Goal: Task Accomplishment & Management: Complete application form

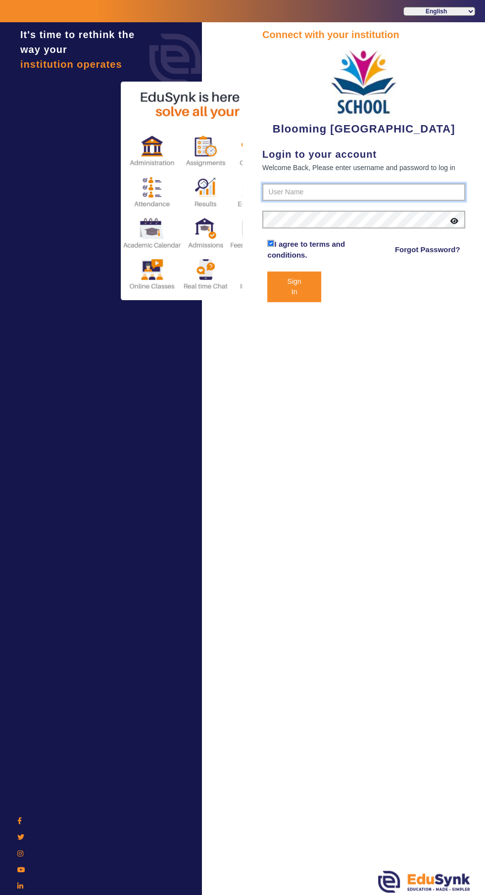
click at [295, 192] on input "text" at bounding box center [363, 193] width 203 height 18
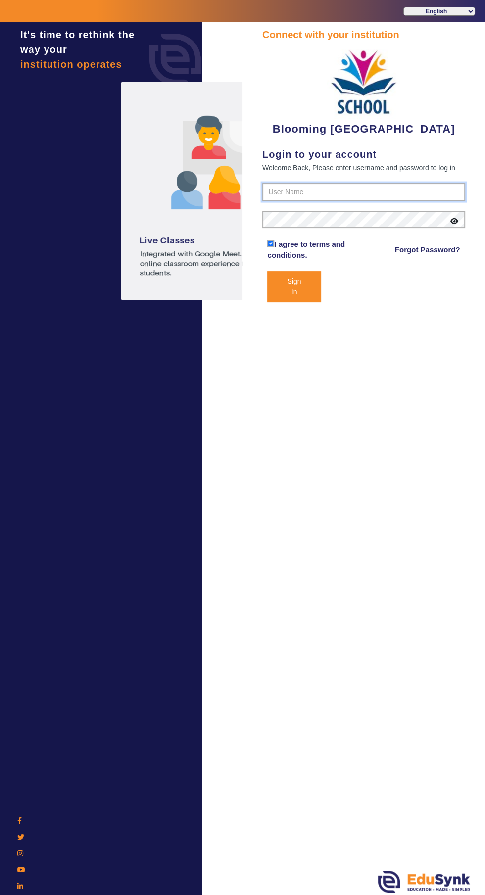
type input "4141419999"
click at [267, 272] on button "Sign In" at bounding box center [293, 287] width 53 height 31
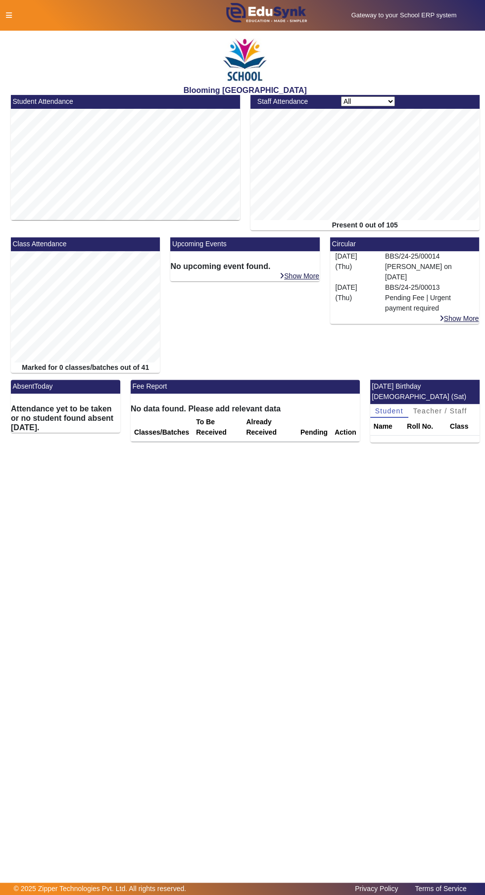
click at [8, 15] on icon at bounding box center [9, 15] width 6 height 7
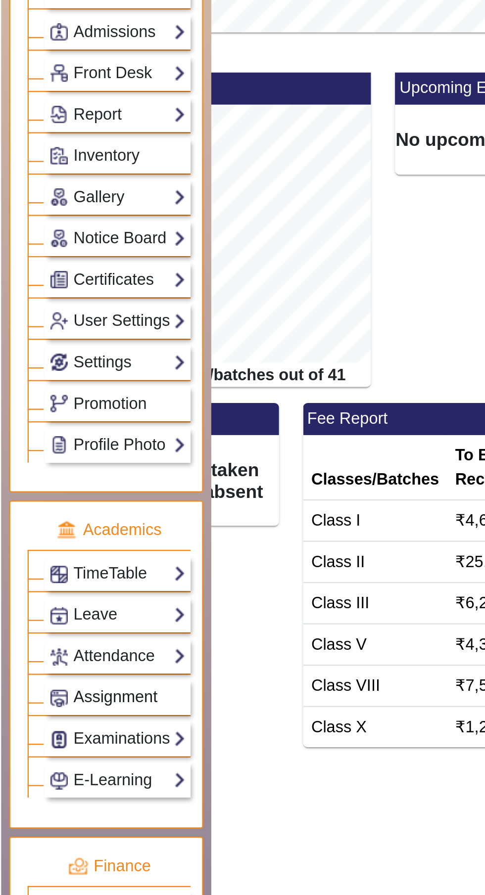
click at [43, 505] on span "Assignment" at bounding box center [50, 507] width 36 height 8
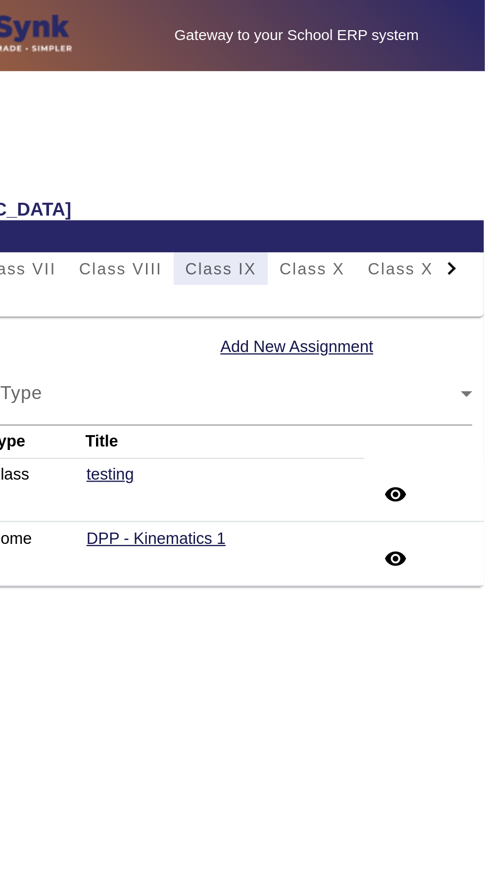
click at [374, 111] on span "Class IX" at bounding box center [371, 116] width 31 height 14
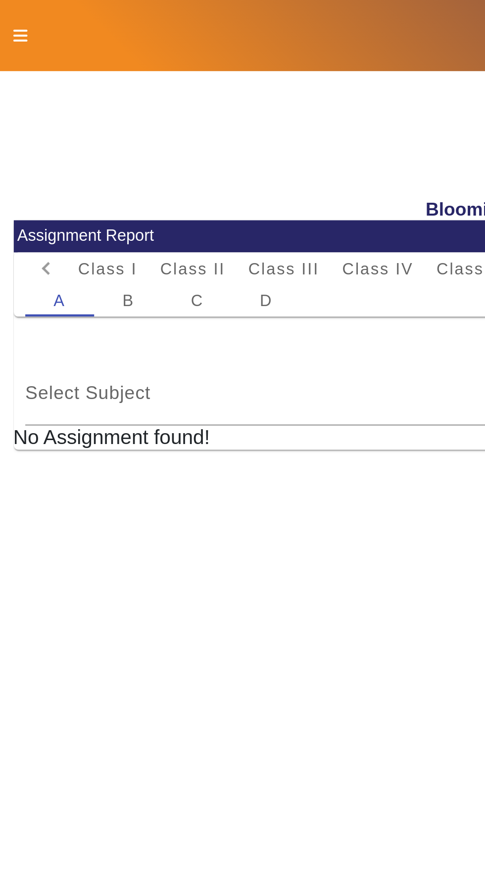
click at [153, 161] on div "Select Subject Select Subject" at bounding box center [125, 170] width 229 height 28
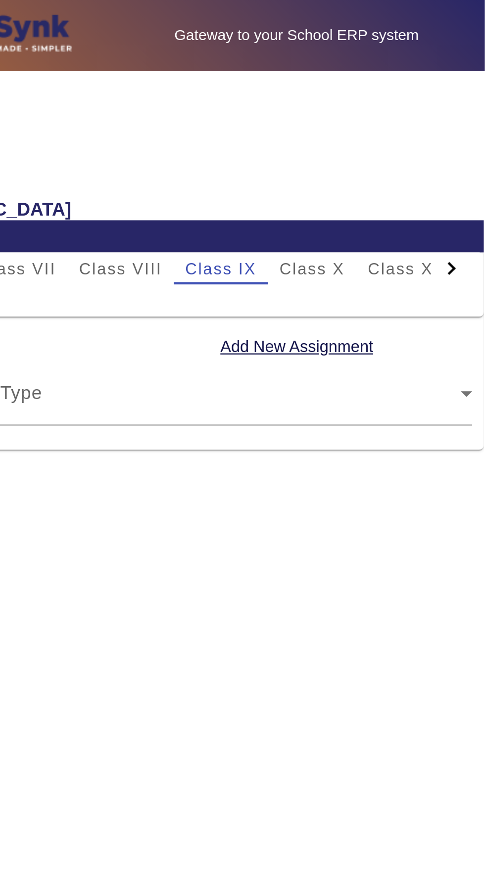
click at [415, 148] on div at bounding box center [242, 447] width 485 height 895
click at [410, 147] on button "Add New Assignment" at bounding box center [404, 149] width 68 height 12
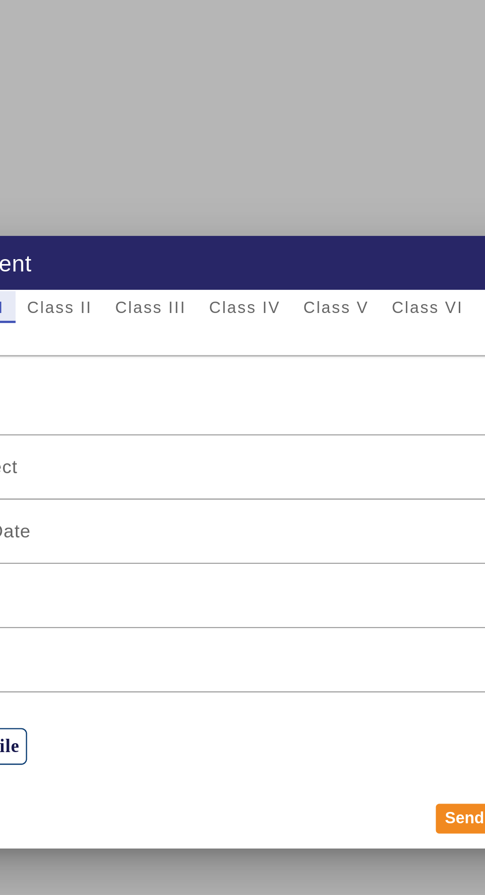
click at [318, 350] on span "Class VI" at bounding box center [320, 346] width 31 height 7
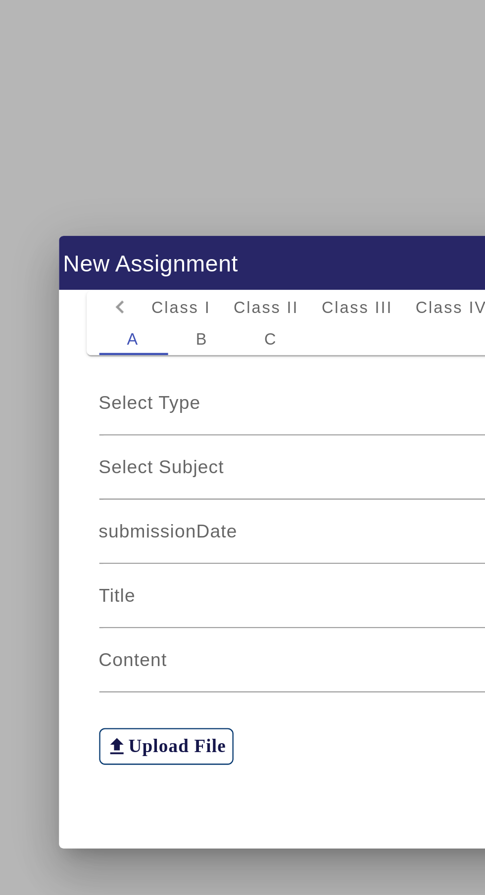
click at [189, 394] on div "Select Type" at bounding box center [240, 388] width 300 height 12
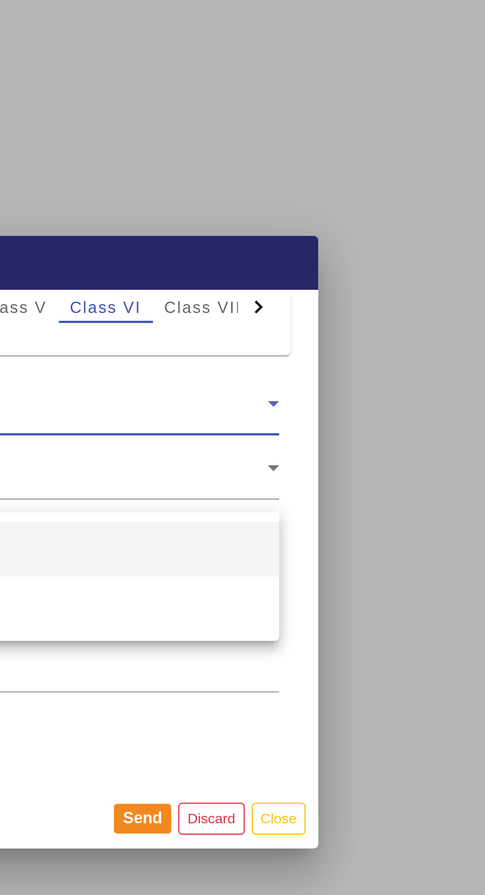
click at [393, 379] on div at bounding box center [242, 447] width 485 height 895
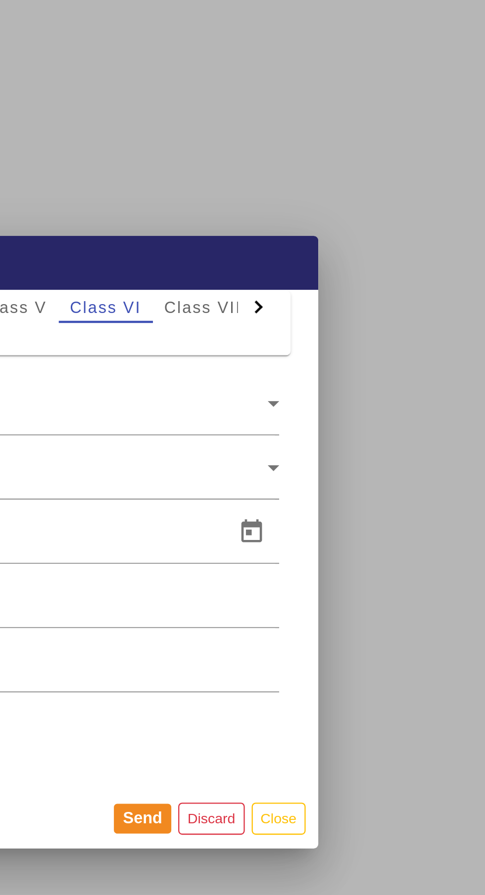
click at [385, 349] on div at bounding box center [384, 345] width 5 height 5
click at [324, 353] on span "Class VIII" at bounding box center [317, 346] width 36 height 14
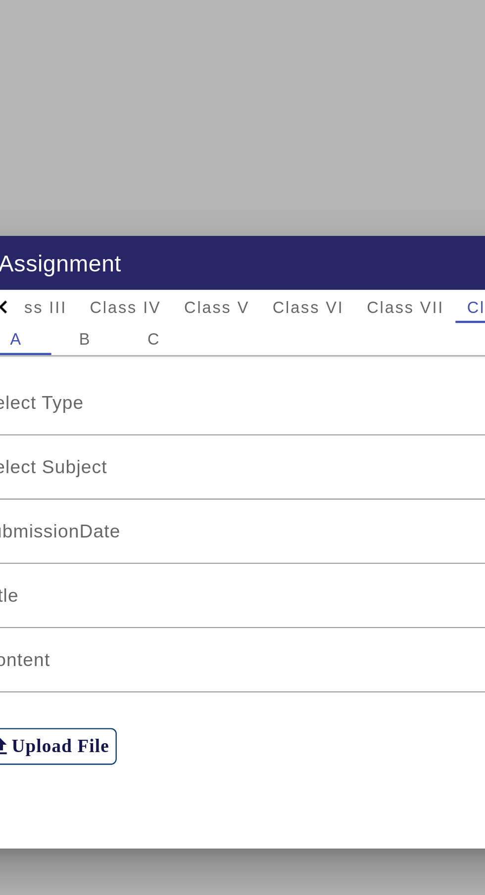
click at [118, 392] on span "Select Type" at bounding box center [112, 387] width 44 height 8
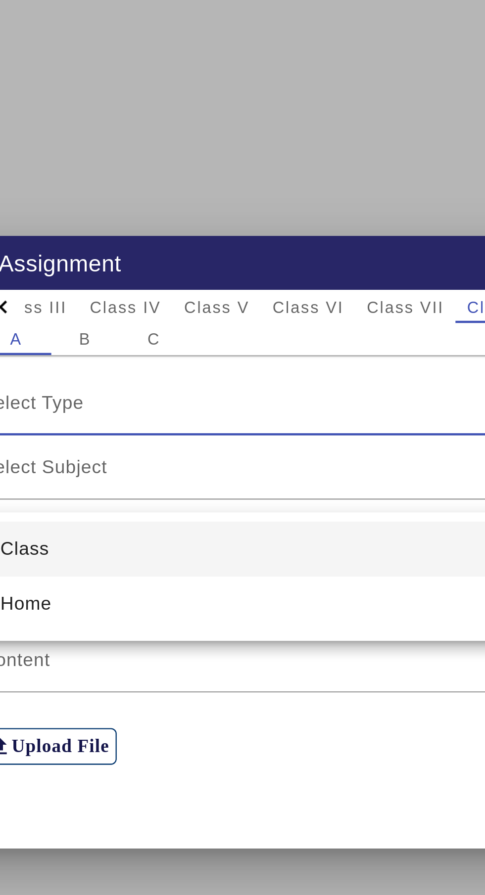
click at [111, 478] on span "Home" at bounding box center [109, 474] width 22 height 12
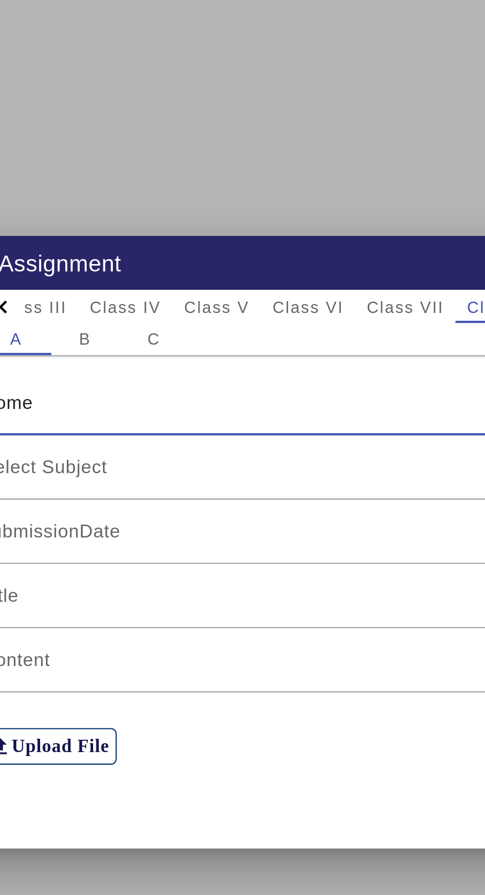
click at [112, 419] on span "Select Subject" at bounding box center [117, 415] width 54 height 8
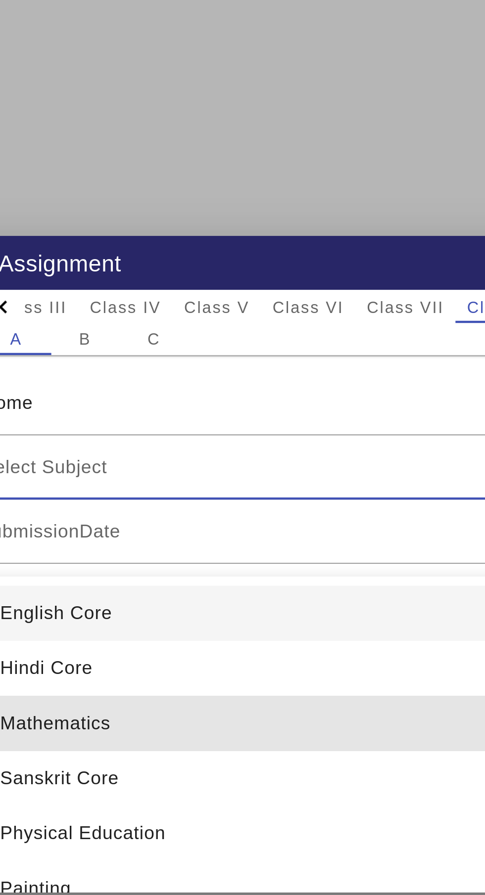
click at [111, 524] on span "Mathematics" at bounding box center [121, 526] width 47 height 12
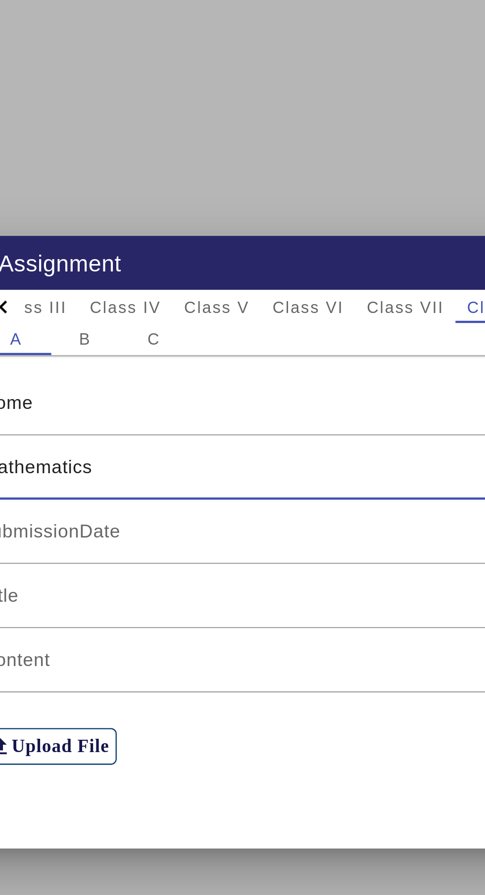
click at [118, 449] on input at bounding box center [229, 443] width 279 height 12
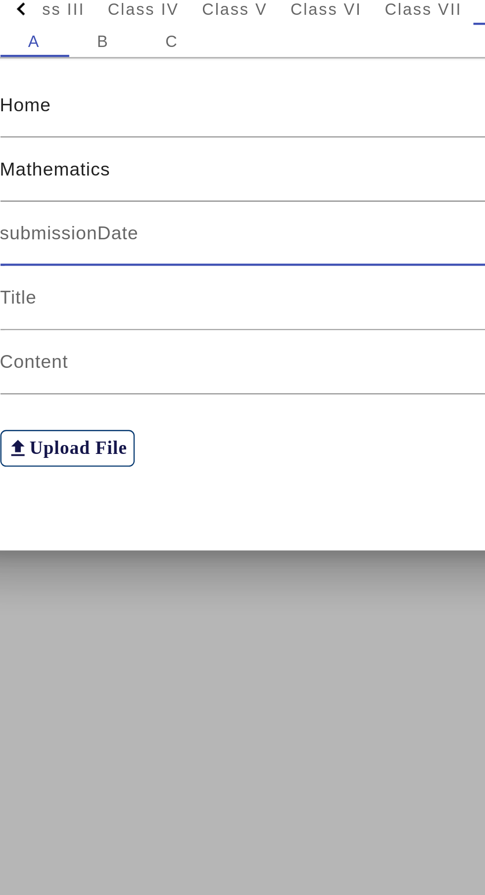
type input "Y"
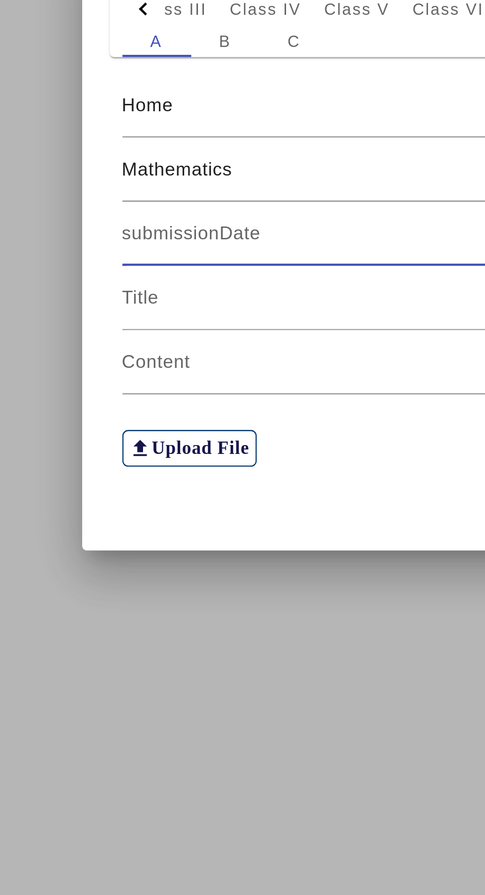
click at [115, 448] on input at bounding box center [229, 443] width 279 height 12
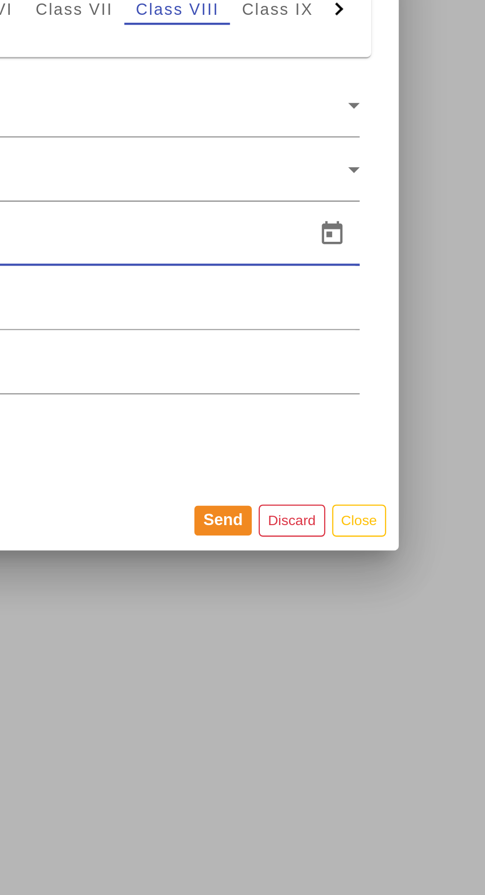
click at [381, 449] on span "Open calendar" at bounding box center [383, 443] width 24 height 24
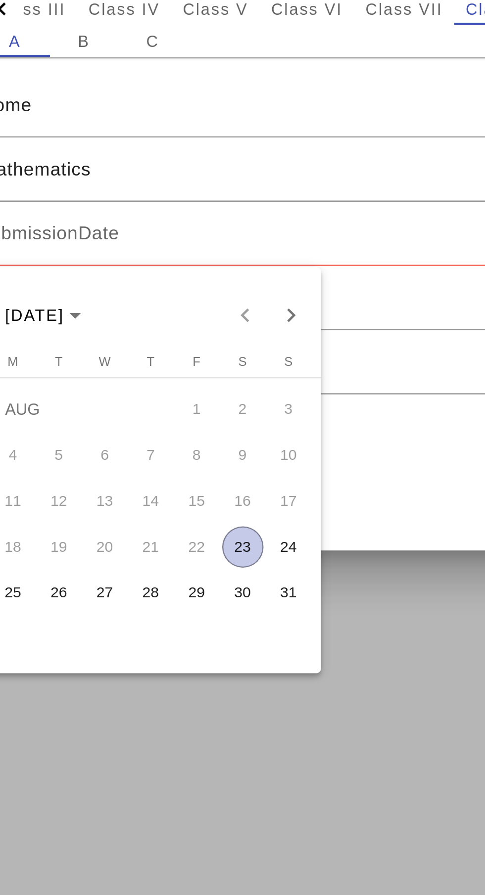
click at [166, 601] on span "28" at bounding box center [163, 598] width 18 height 18
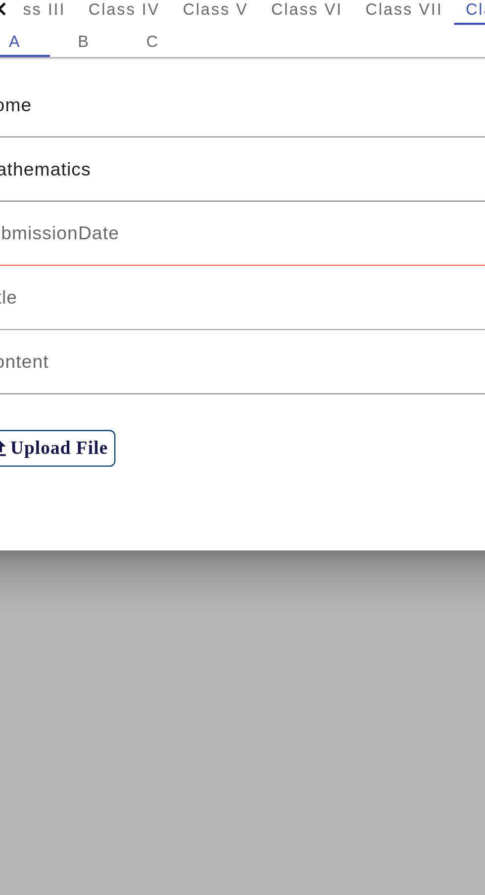
type input "[DATE]"
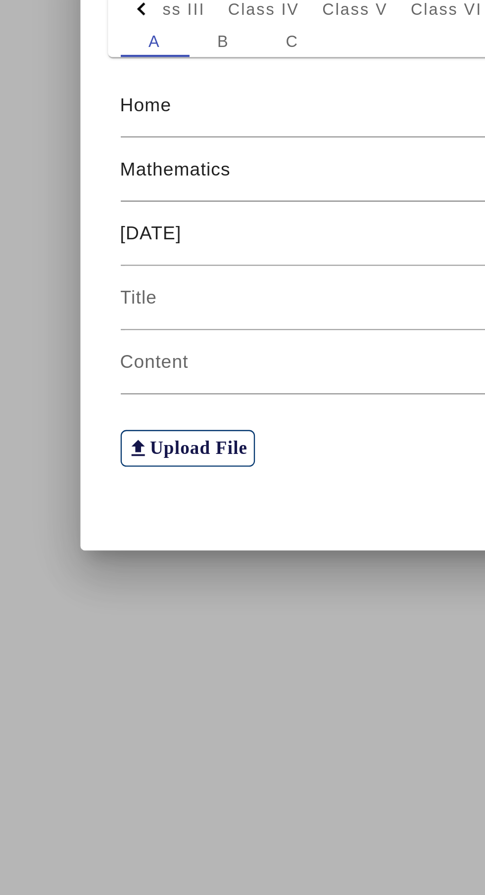
click at [103, 466] on input at bounding box center [242, 471] width 305 height 12
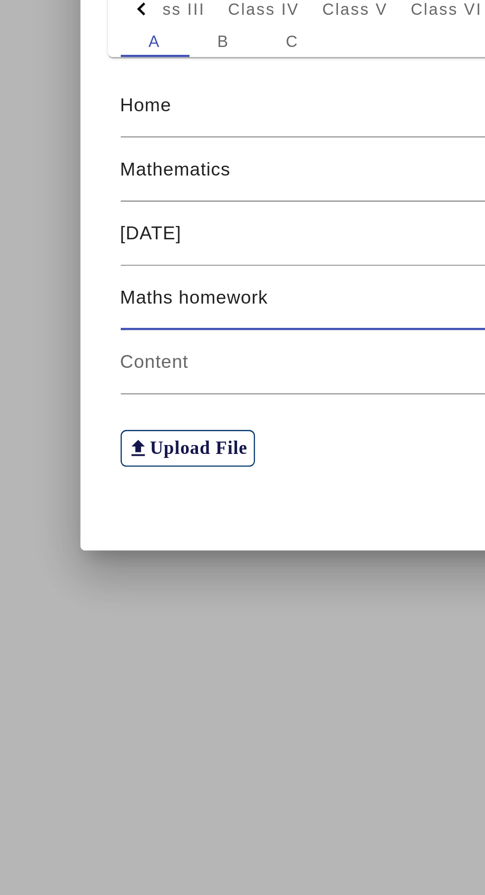
type input "Maths homework"
click at [188, 499] on input at bounding box center [242, 499] width 305 height 12
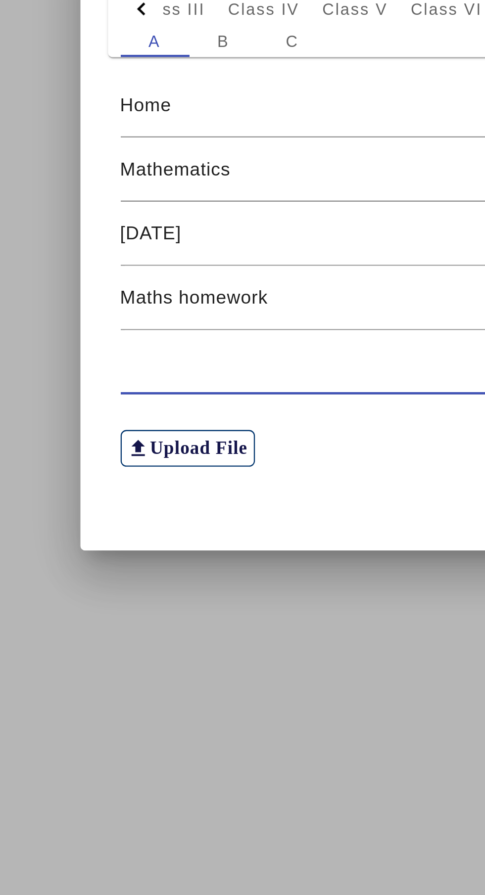
click at [395, 446] on div at bounding box center [395, 446] width 0 height 0
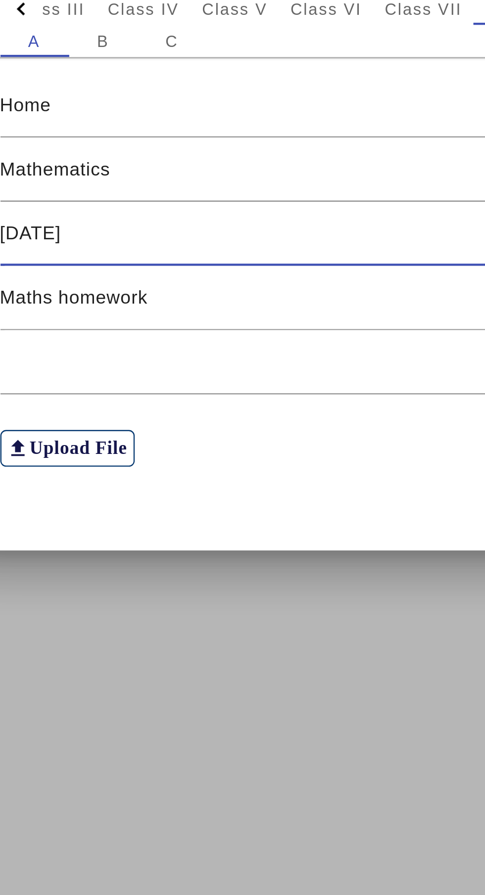
click at [395, 501] on div at bounding box center [395, 501] width 0 height 0
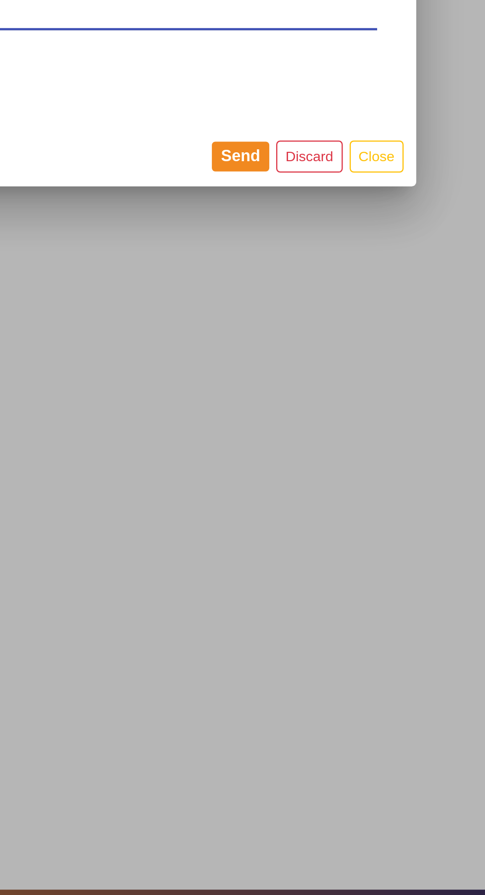
type input "10.5 and 10.6"
click at [338, 566] on button "Send" at bounding box center [336, 566] width 25 height 13
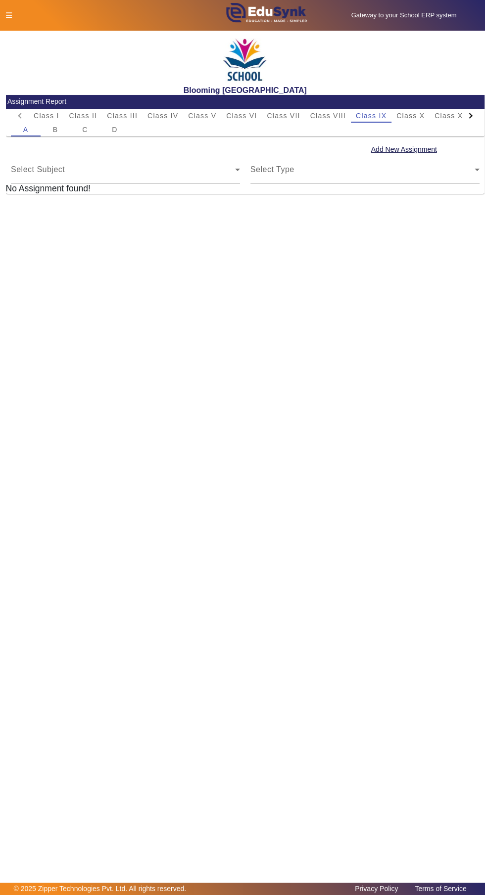
click at [8, 15] on icon at bounding box center [9, 15] width 6 height 7
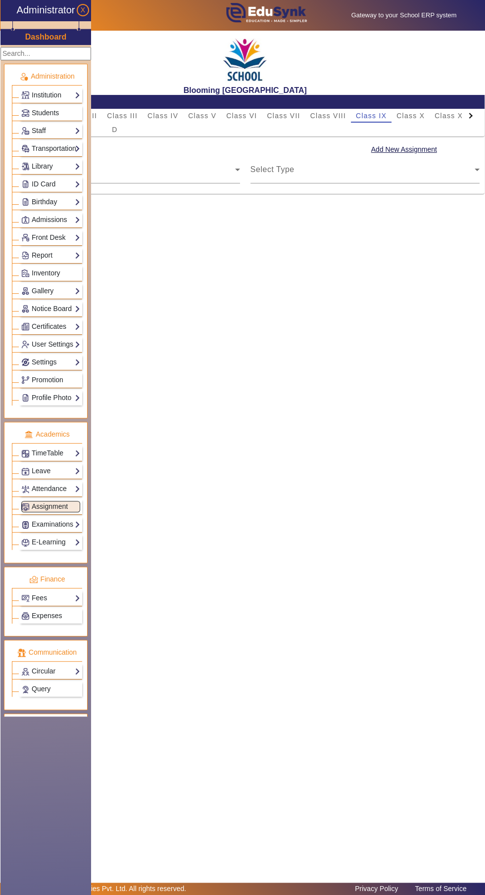
click at [368, 596] on main "X Administrator Dashboard Administration Institution Institution Details Sessio…" at bounding box center [242, 457] width 485 height 852
click at [326, 116] on span "Class VIII" at bounding box center [328, 115] width 36 height 7
click at [359, 203] on link "Maths homework" at bounding box center [349, 204] width 54 height 9
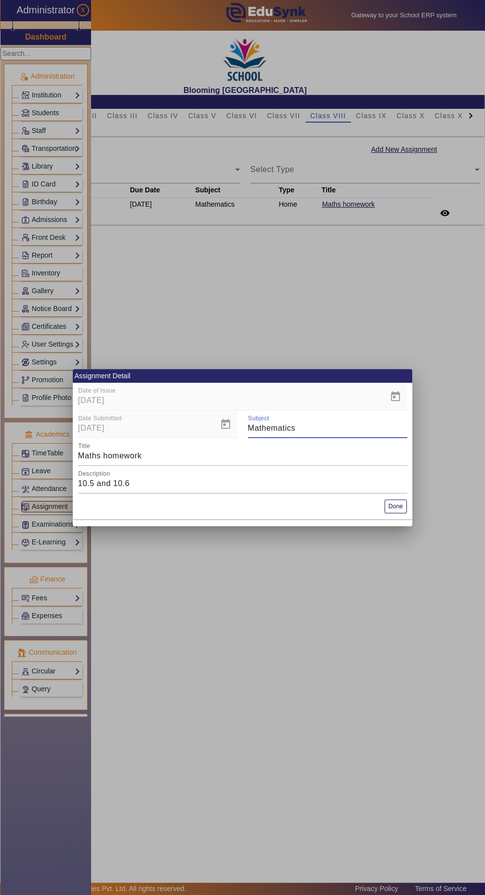
click at [408, 512] on mat-card-actions "Done" at bounding box center [242, 507] width 339 height 26
click at [404, 500] on button "Done" at bounding box center [395, 506] width 22 height 13
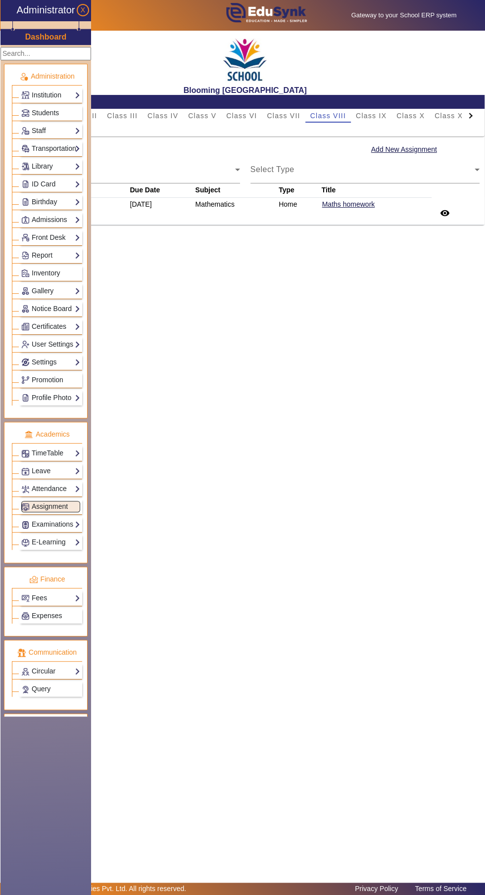
click at [48, 450] on link "TimeTable" at bounding box center [50, 453] width 59 height 11
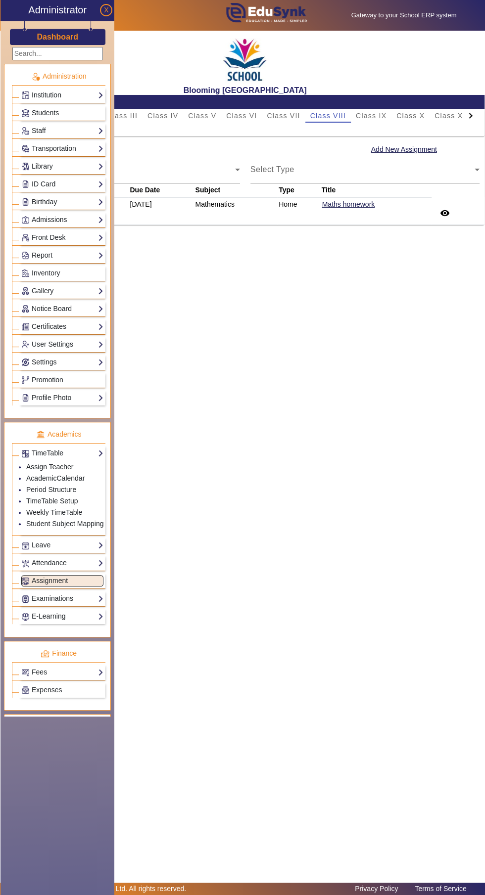
click at [36, 463] on link "Assign Teacher" at bounding box center [49, 467] width 47 height 8
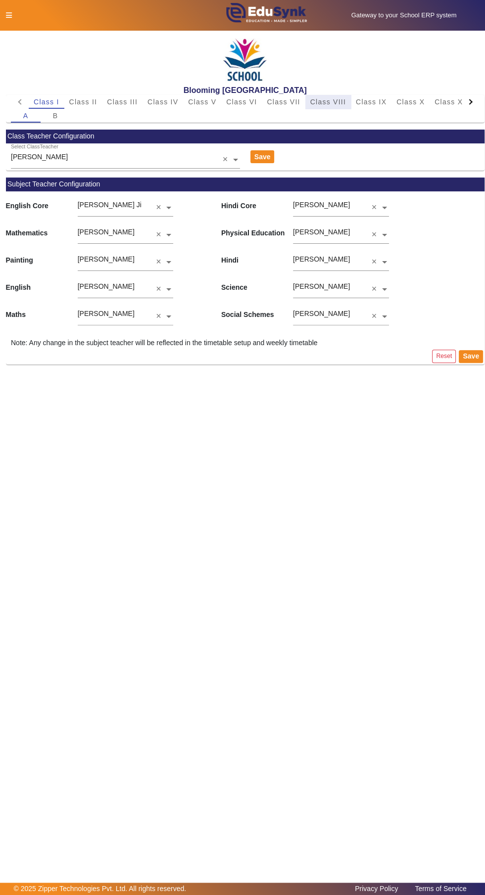
click at [328, 101] on span "Class VIII" at bounding box center [328, 101] width 36 height 7
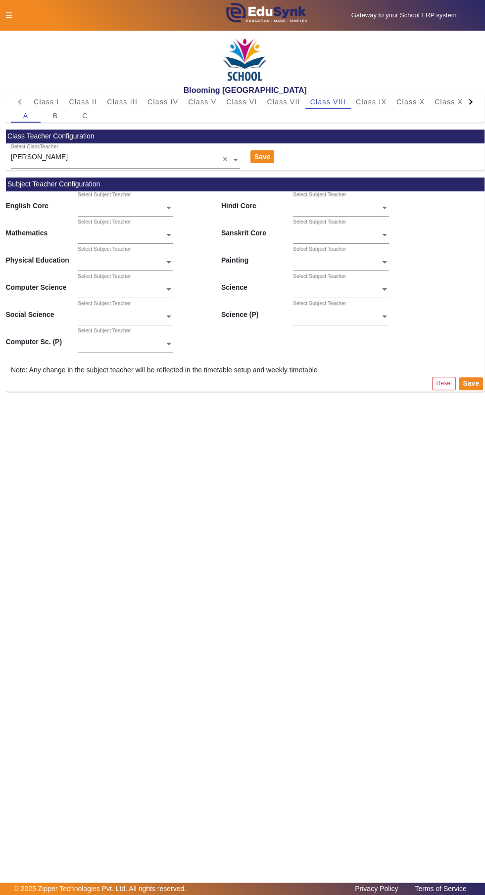
click at [11, 12] on icon at bounding box center [9, 15] width 6 height 7
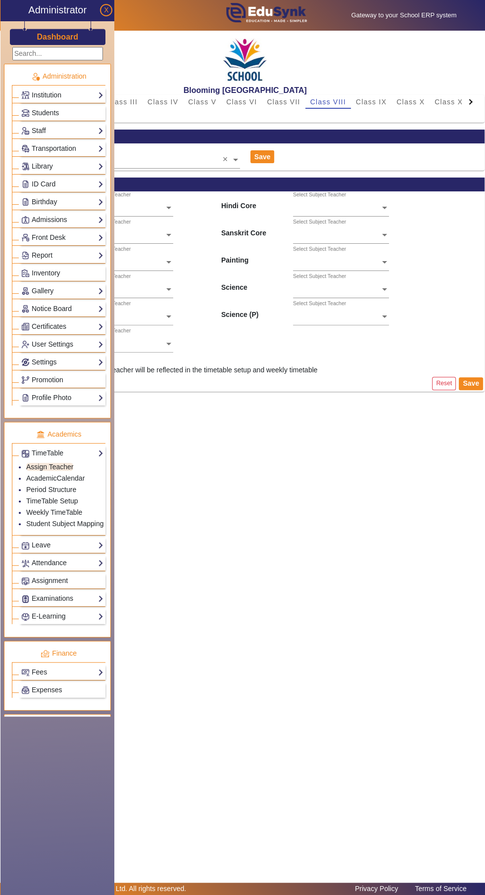
click at [41, 135] on link "Staff" at bounding box center [62, 130] width 82 height 11
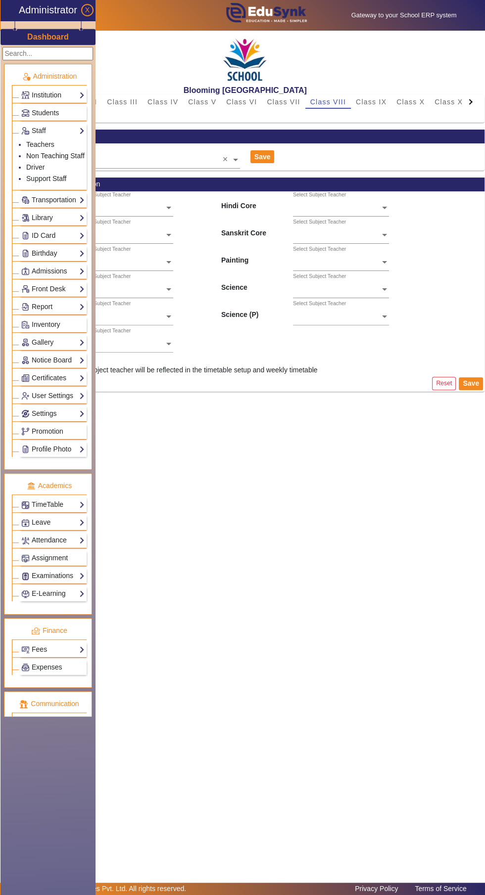
click at [37, 152] on link "Non Teaching Staff" at bounding box center [55, 156] width 58 height 8
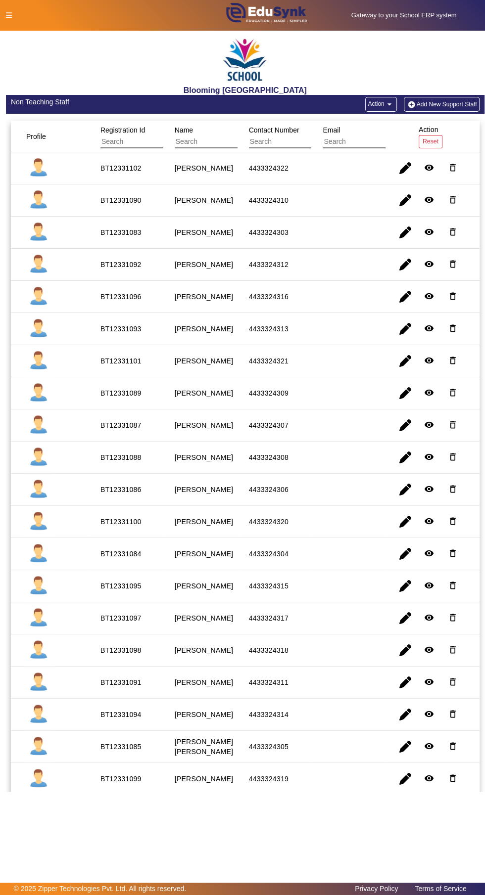
click at [267, 144] on input "text" at bounding box center [293, 142] width 89 height 13
type input "4"
click at [197, 141] on input "text" at bounding box center [219, 142] width 89 height 13
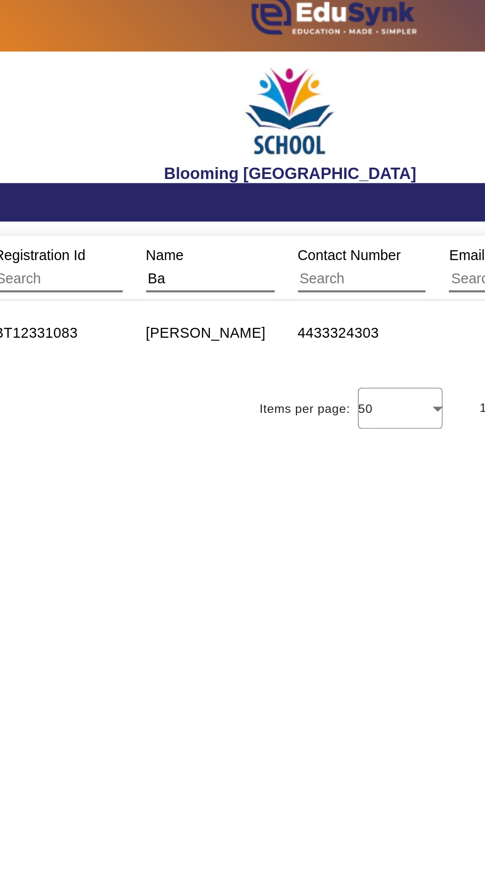
type input "B"
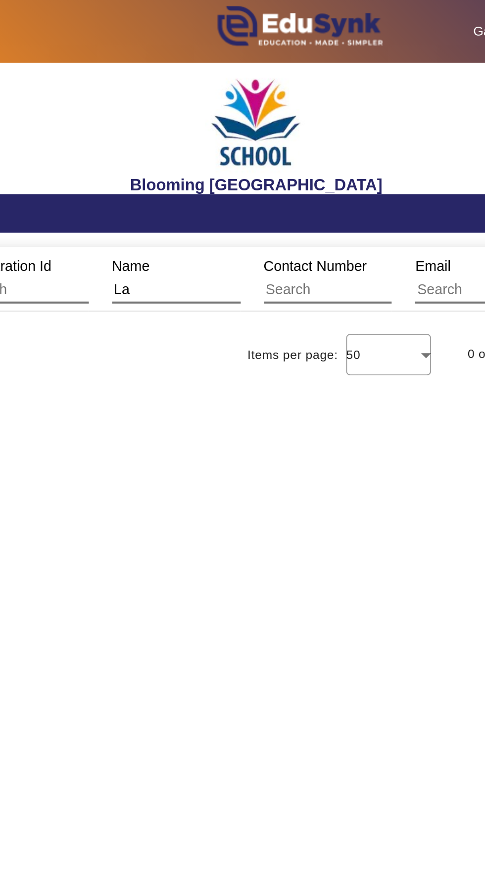
type input "L"
